Goal: Information Seeking & Learning: Learn about a topic

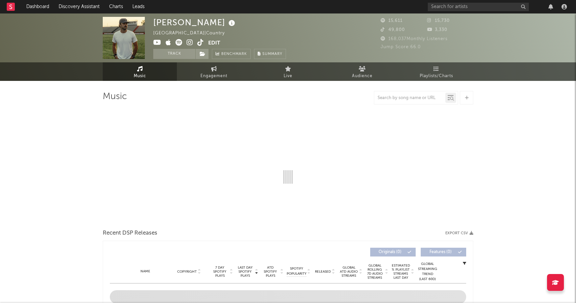
select select "6m"
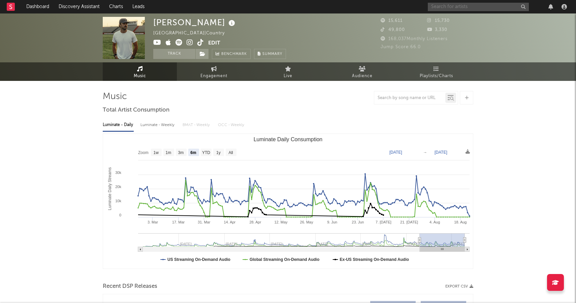
click at [454, 5] on input "text" at bounding box center [478, 7] width 101 height 8
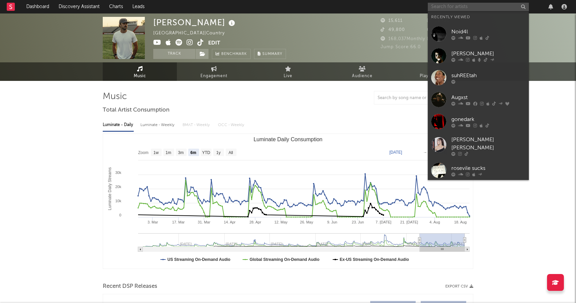
paste input "[URL][DOMAIN_NAME]"
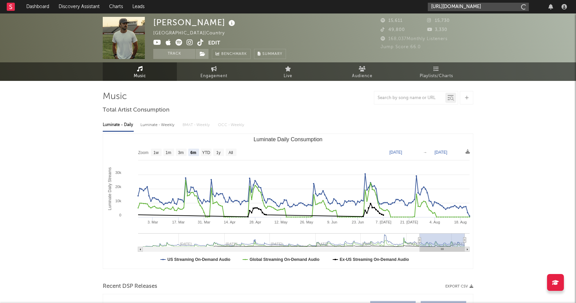
scroll to position [0, 115]
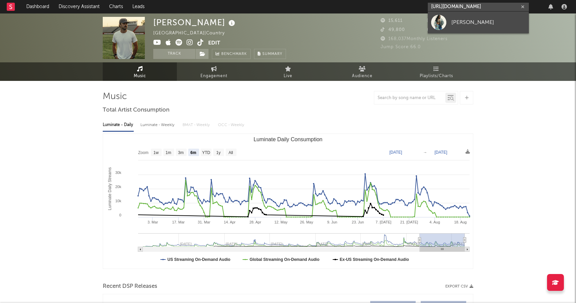
type input "[URL][DOMAIN_NAME]"
click at [441, 26] on div at bounding box center [438, 22] width 15 height 15
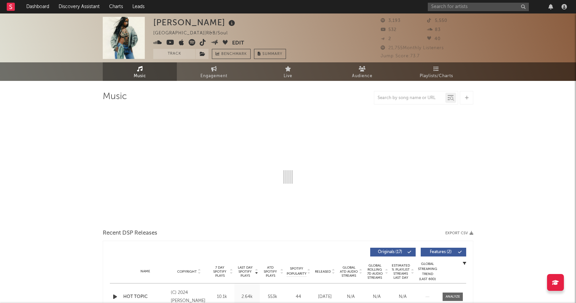
select select "1w"
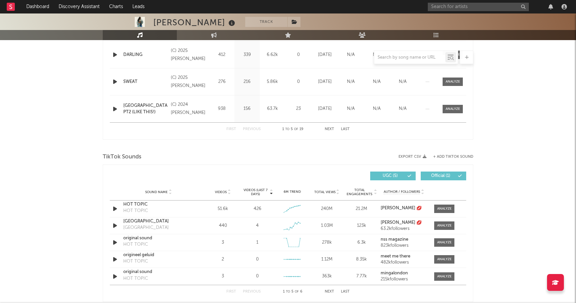
scroll to position [357, 0]
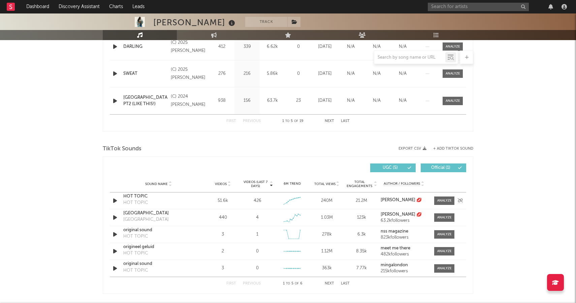
click at [138, 195] on div "HOT TOPIC" at bounding box center [158, 196] width 70 height 7
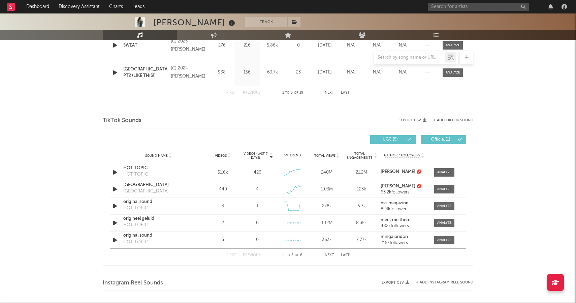
scroll to position [384, 0]
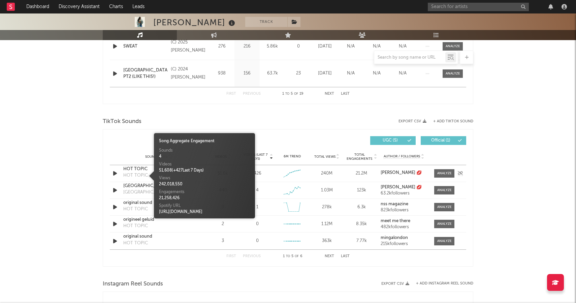
click at [138, 176] on div "HOT TOPIC" at bounding box center [135, 175] width 25 height 7
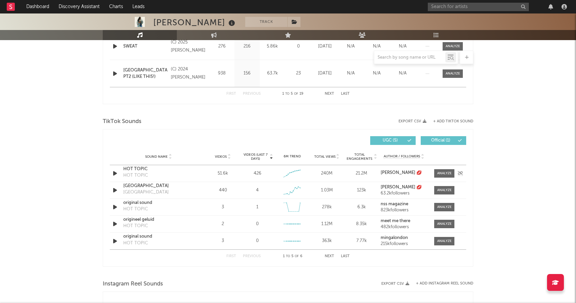
click at [138, 167] on div "HOT TOPIC" at bounding box center [158, 169] width 70 height 7
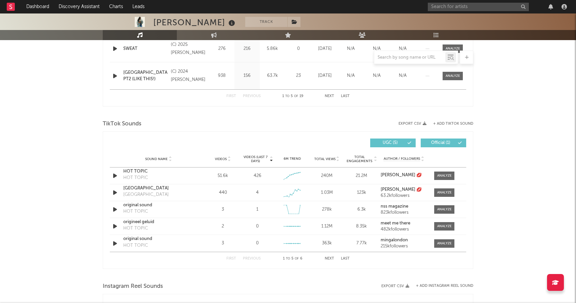
scroll to position [0, 0]
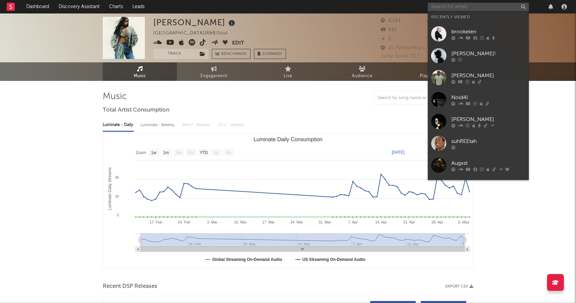
click at [473, 6] on input "text" at bounding box center [478, 7] width 101 height 8
paste input "[URL][DOMAIN_NAME]"
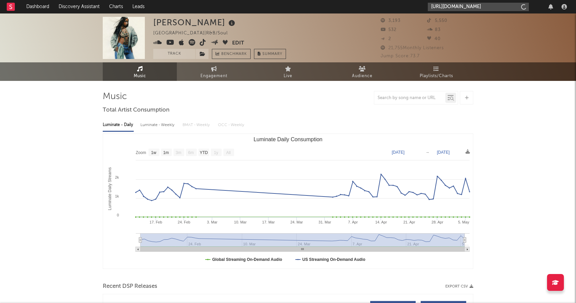
scroll to position [0, 116]
type input "[URL][DOMAIN_NAME]"
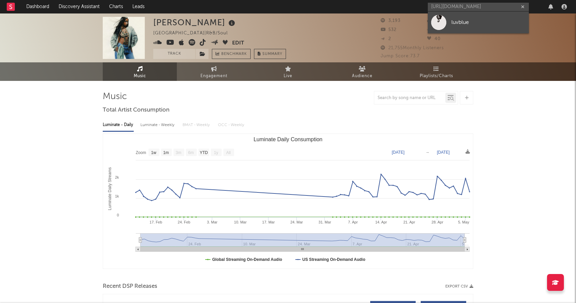
scroll to position [0, 0]
click at [462, 27] on link "luvblue" at bounding box center [478, 22] width 101 height 22
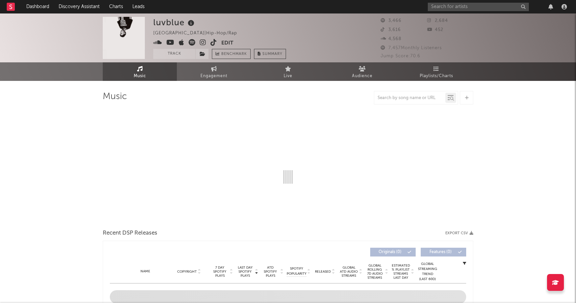
select select "6m"
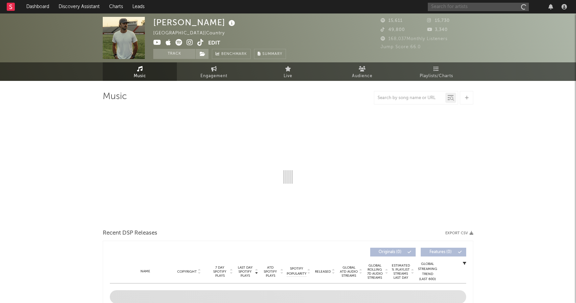
click at [485, 6] on input "text" at bounding box center [478, 7] width 101 height 8
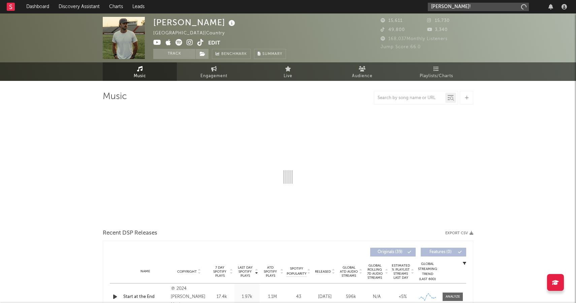
type input "yves!"
click at [447, 7] on input "yves!" at bounding box center [478, 7] width 101 height 8
select select "6m"
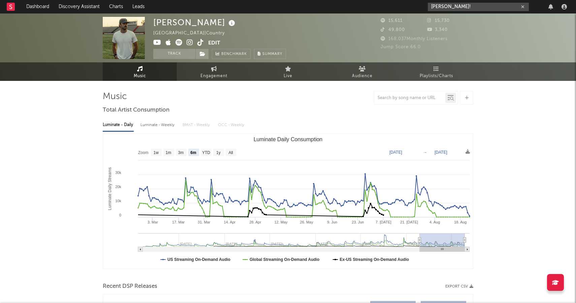
click at [483, 5] on input "yves!" at bounding box center [478, 7] width 101 height 8
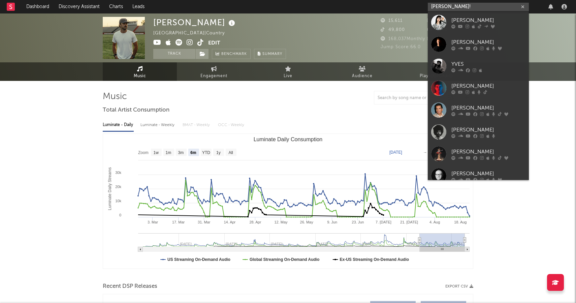
click at [483, 5] on input "yves!" at bounding box center [478, 7] width 101 height 8
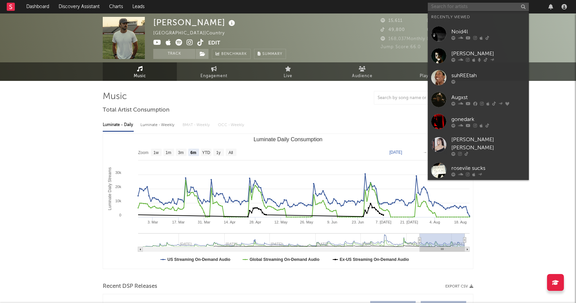
paste input "https://open.spotify.com/artist/0nYLdRhYC1rJA92ulnyB74?si=zei4FMOgRzuwAdQLW5JoOg"
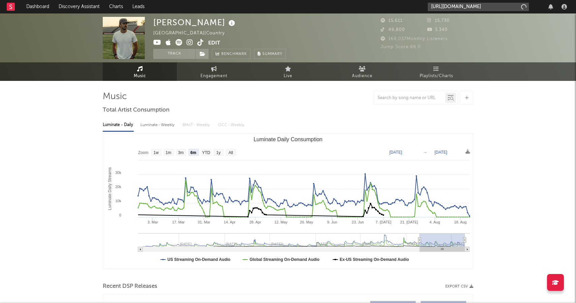
scroll to position [0, 113]
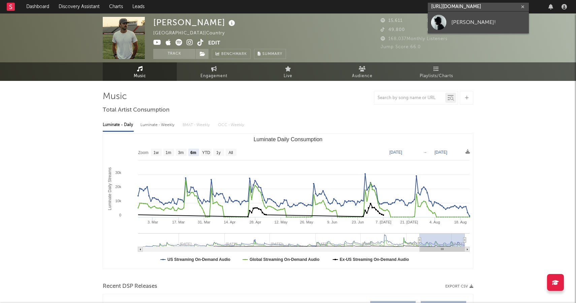
type input "https://open.spotify.com/artist/0nYLdRhYC1rJA92ulnyB74?si=zei4FMOgRzuwAdQLW5JoOg"
click at [455, 24] on div "[PERSON_NAME]!" at bounding box center [488, 22] width 74 height 8
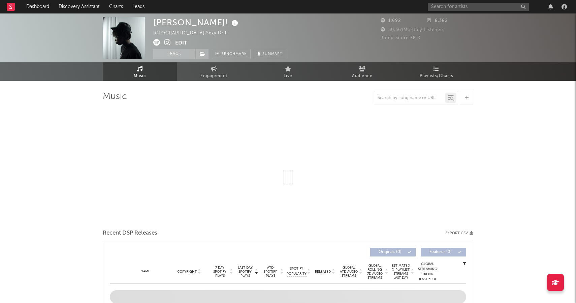
select select "1w"
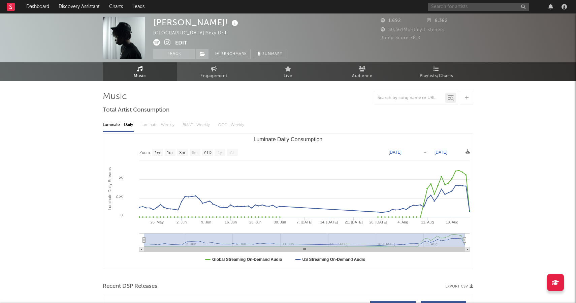
click at [489, 5] on input "text" at bounding box center [478, 7] width 101 height 8
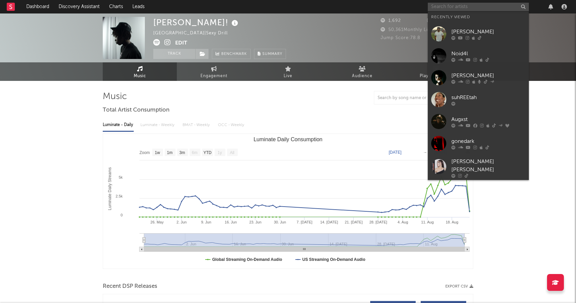
paste input "https://open.spotify.com/artist/27AO26anFR1MuQyxc5zAoc?si=SE21lHsDRMu57iY7Y-iUUQ"
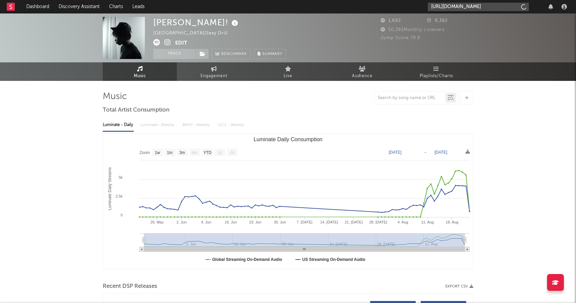
scroll to position [0, 110]
type input "https://open.spotify.com/artist/27AO26anFR1MuQyxc5zAoc?si=SE21lHsDRMu57iY7Y-iUUQ"
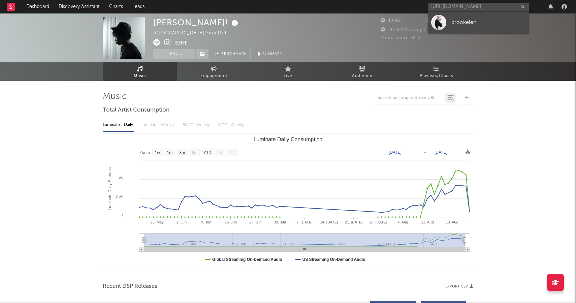
scroll to position [0, 0]
click at [484, 21] on div "brookelen" at bounding box center [488, 22] width 74 height 8
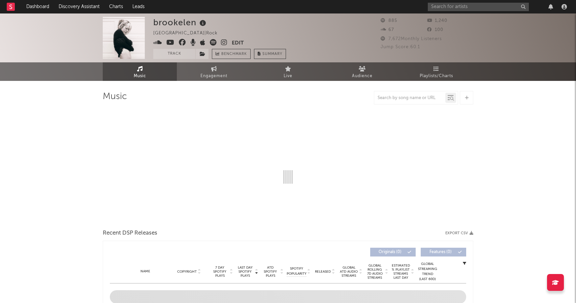
select select "1w"
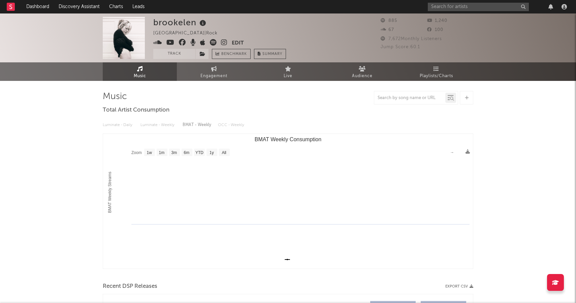
click at [226, 44] on icon at bounding box center [224, 42] width 6 height 7
